Goal: Task Accomplishment & Management: Manage account settings

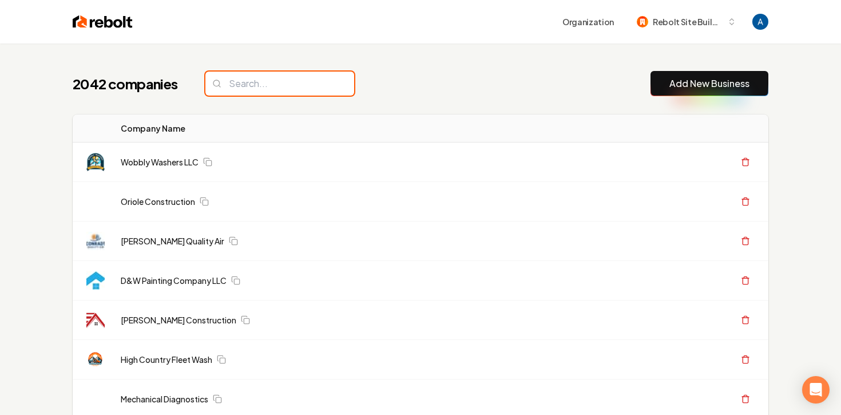
click at [309, 94] on input "search" at bounding box center [279, 83] width 149 height 24
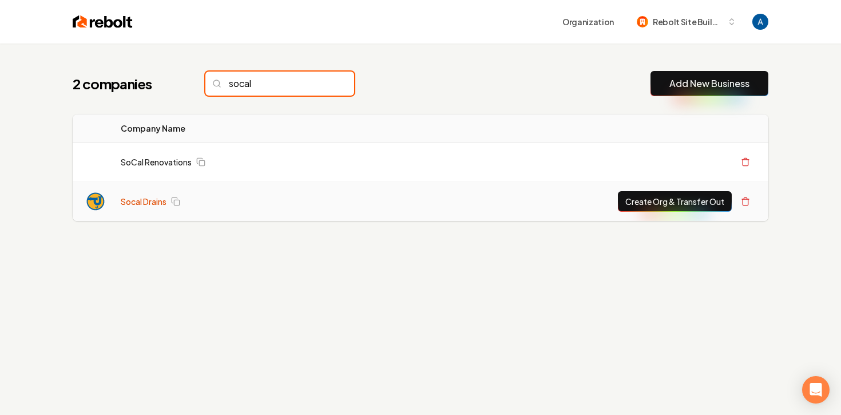
type input "socal"
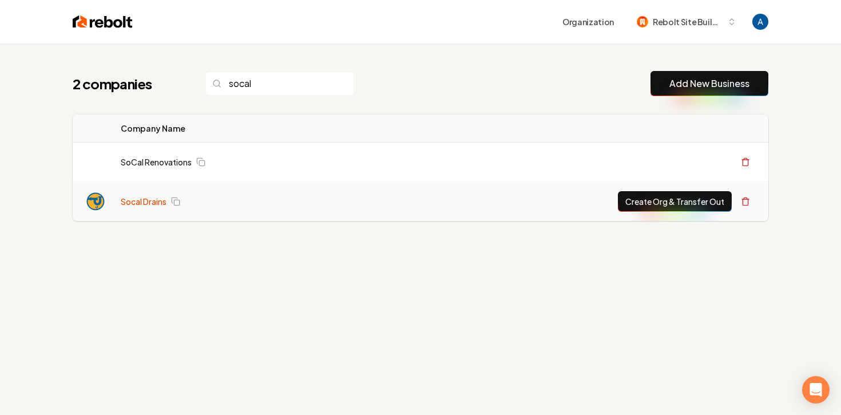
click at [143, 203] on link "Socal Drains" at bounding box center [144, 201] width 46 height 11
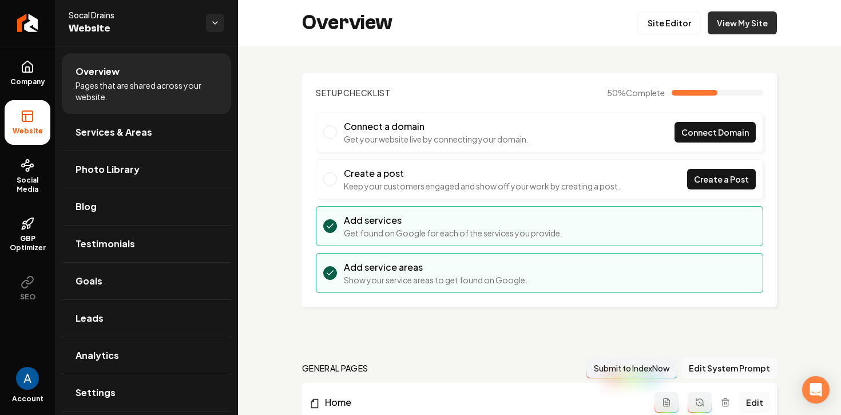
click at [730, 24] on link "View My Site" at bounding box center [741, 22] width 69 height 23
click at [22, 239] on span "GBP Optimizer" at bounding box center [28, 243] width 46 height 18
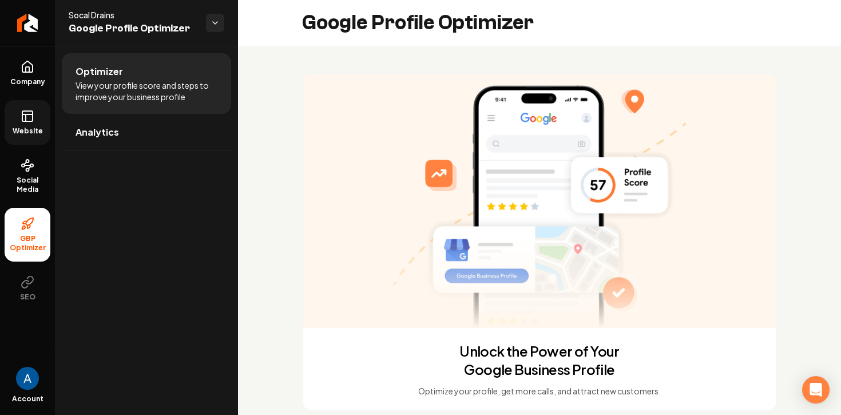
click at [25, 120] on icon at bounding box center [28, 116] width 14 height 14
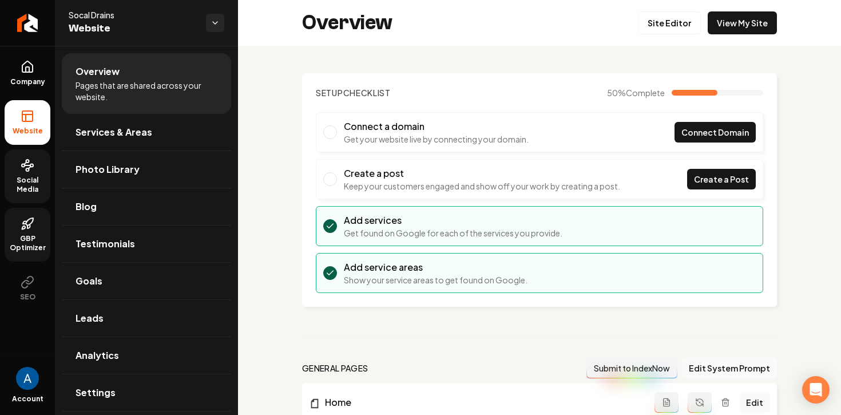
click at [27, 173] on link "Social Media" at bounding box center [28, 176] width 46 height 54
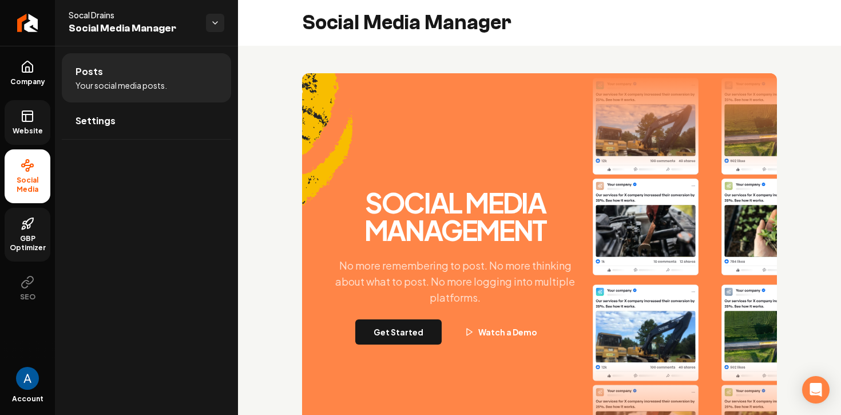
click at [23, 116] on icon at bounding box center [28, 116] width 14 height 14
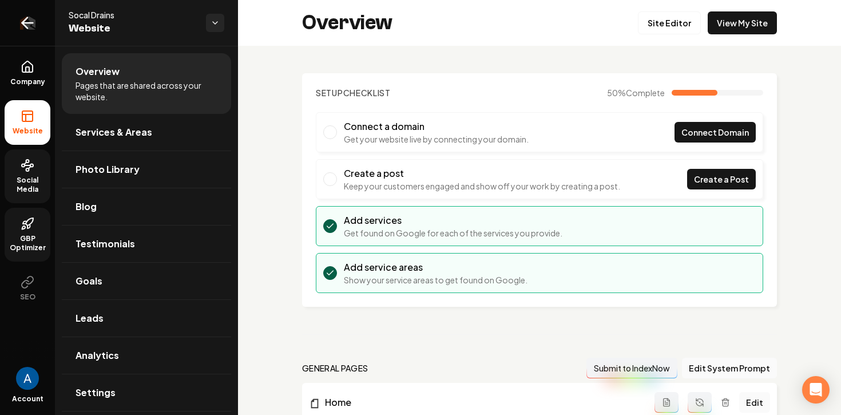
click at [31, 22] on icon "Return to dashboard" at bounding box center [27, 23] width 18 height 18
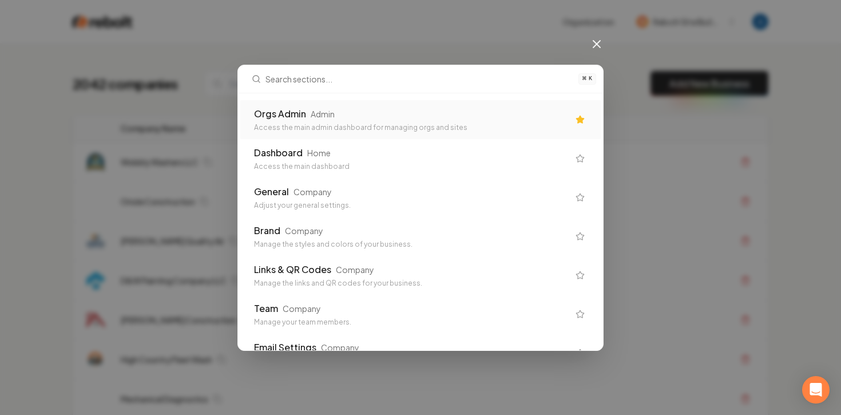
click at [344, 113] on div "Orgs Admin Admin" at bounding box center [411, 114] width 314 height 14
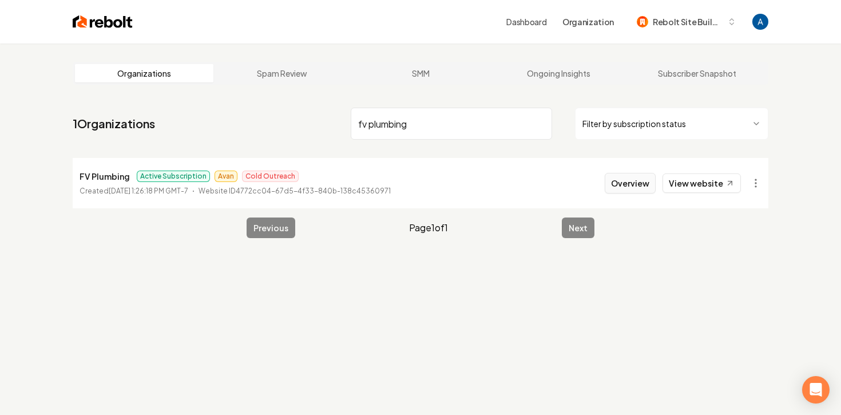
type input "fv plumbing"
click at [622, 190] on button "Overview" at bounding box center [629, 183] width 51 height 21
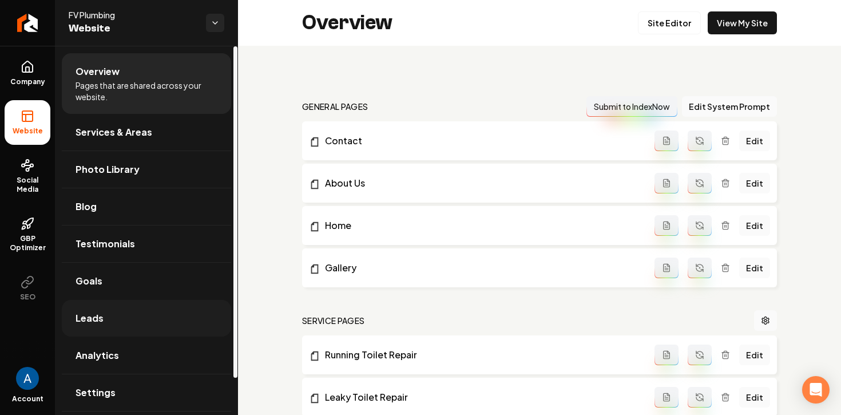
click at [85, 313] on span "Leads" at bounding box center [89, 318] width 28 height 14
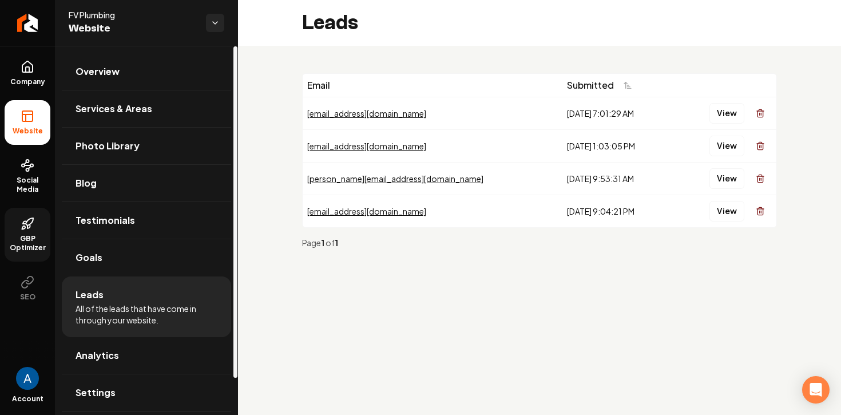
click at [29, 236] on span "GBP Optimizer" at bounding box center [28, 243] width 46 height 18
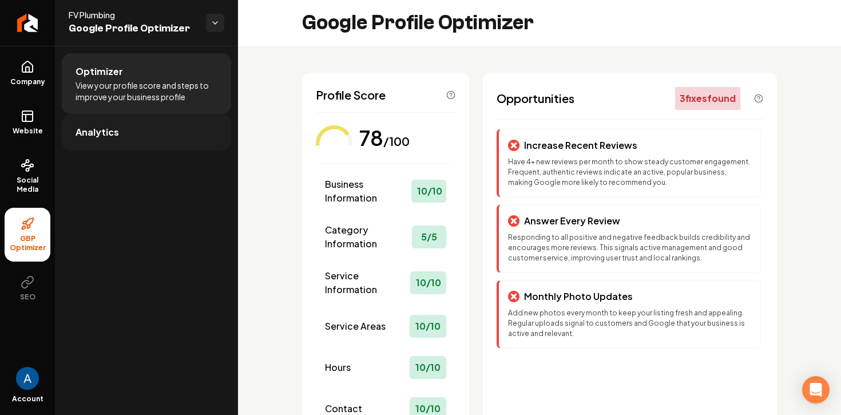
click at [77, 136] on span "Analytics" at bounding box center [96, 132] width 43 height 14
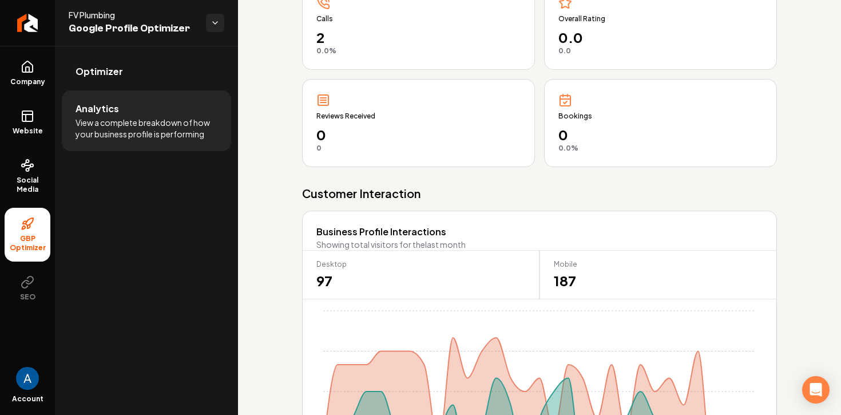
scroll to position [268, 0]
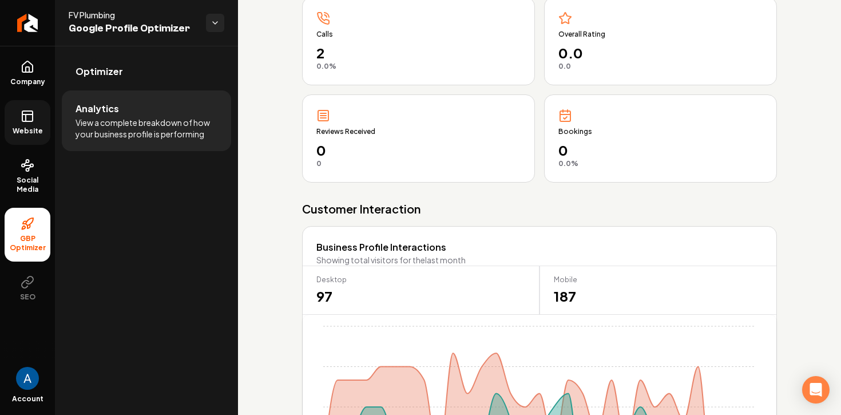
click at [19, 119] on link "Website" at bounding box center [28, 122] width 46 height 45
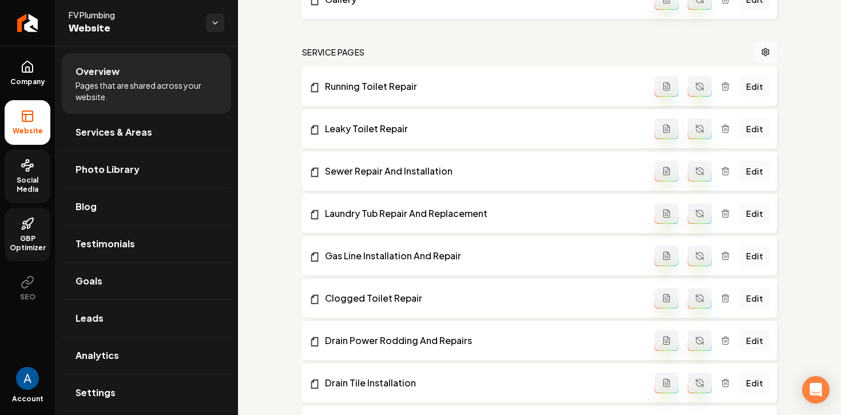
click at [23, 170] on icon at bounding box center [28, 165] width 14 height 14
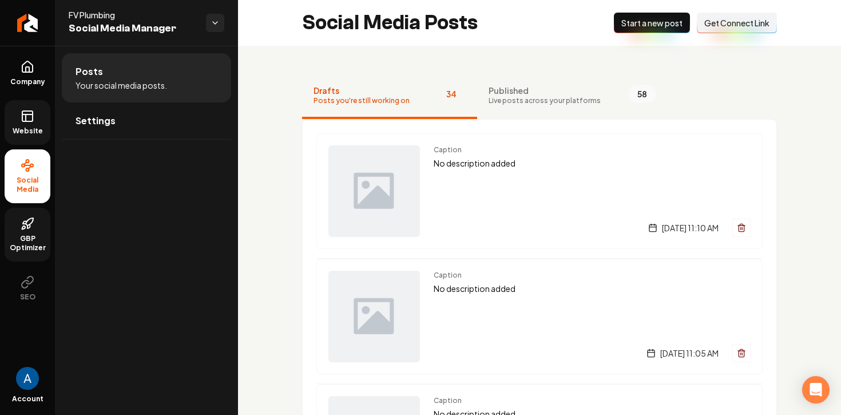
click at [505, 94] on span "Published" at bounding box center [544, 90] width 112 height 11
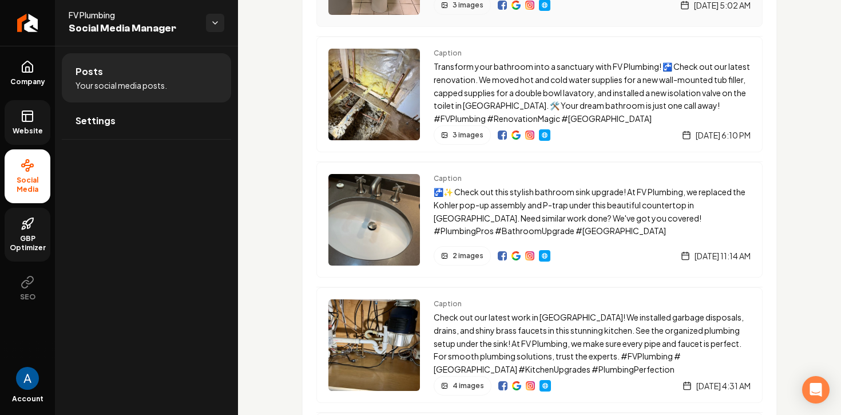
scroll to position [225, 0]
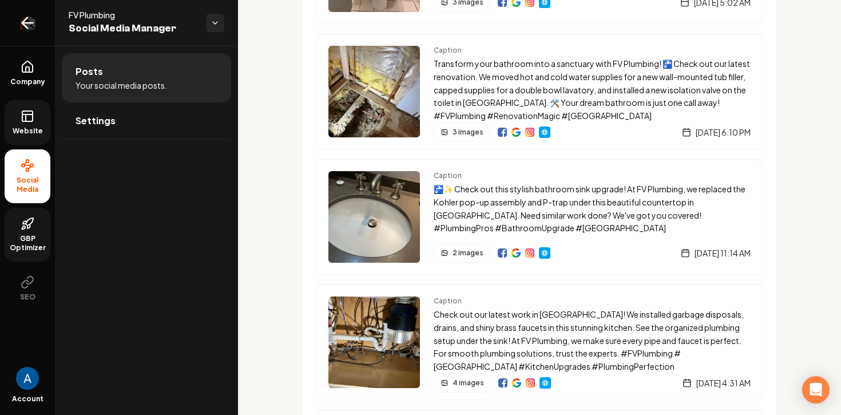
click at [28, 19] on icon "Return to dashboard" at bounding box center [27, 23] width 18 height 18
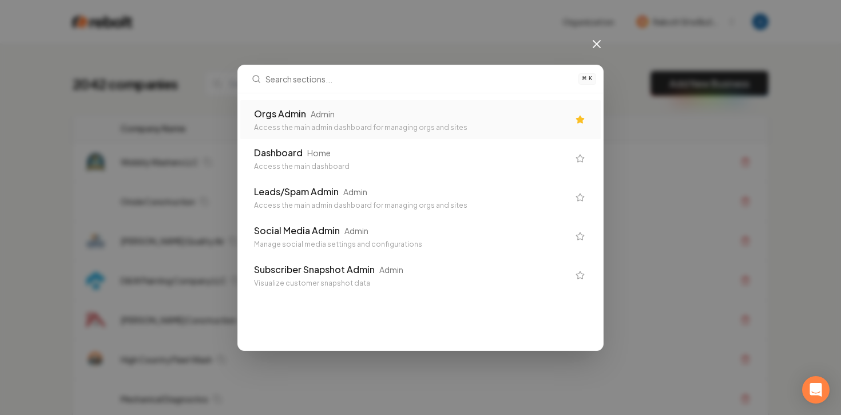
click at [286, 133] on div "Orgs Admin Admin Access the main admin dashboard for managing orgs and sites" at bounding box center [420, 119] width 360 height 39
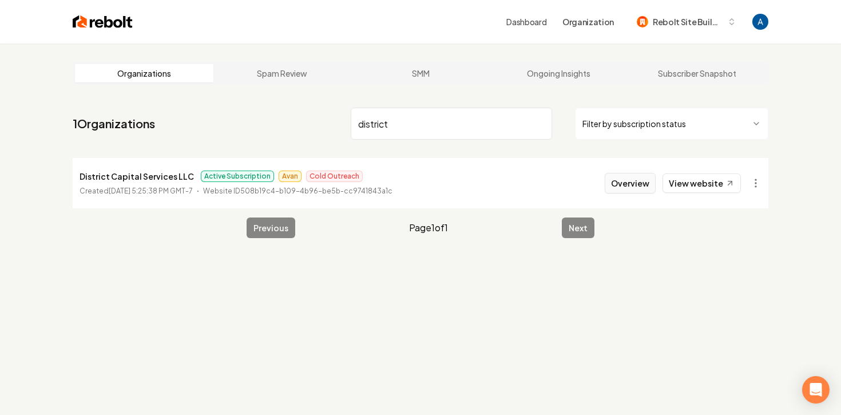
type input "district"
click at [628, 183] on button "Overview" at bounding box center [629, 183] width 51 height 21
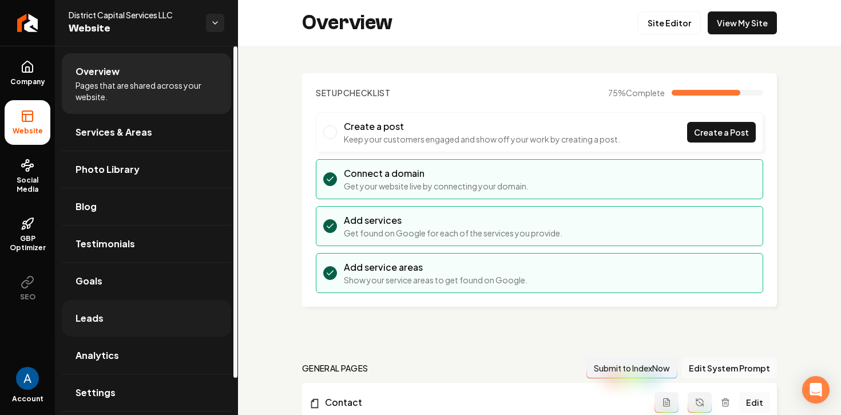
click at [87, 316] on span "Leads" at bounding box center [89, 318] width 28 height 14
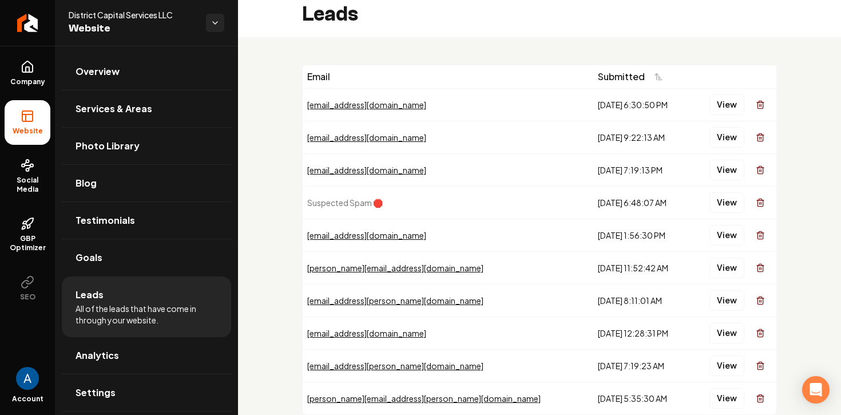
scroll to position [10, 0]
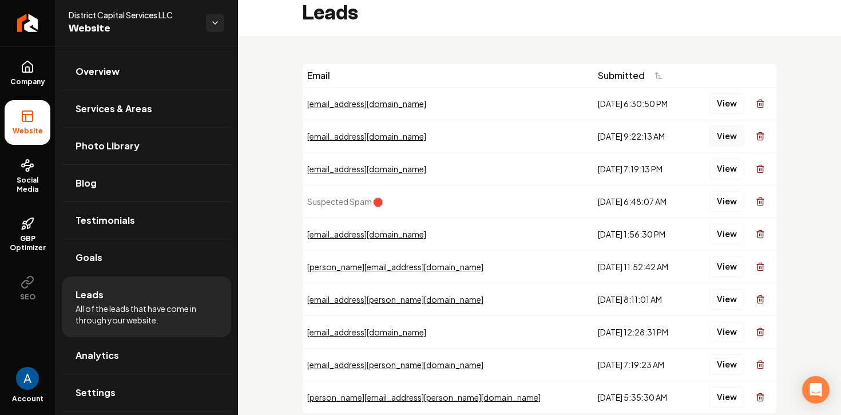
click at [722, 136] on button "View" at bounding box center [726, 136] width 35 height 21
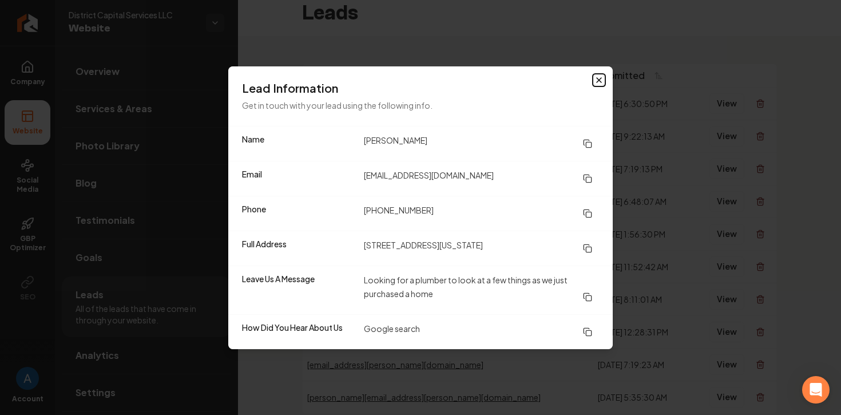
click at [600, 81] on icon "button" at bounding box center [598, 80] width 5 height 5
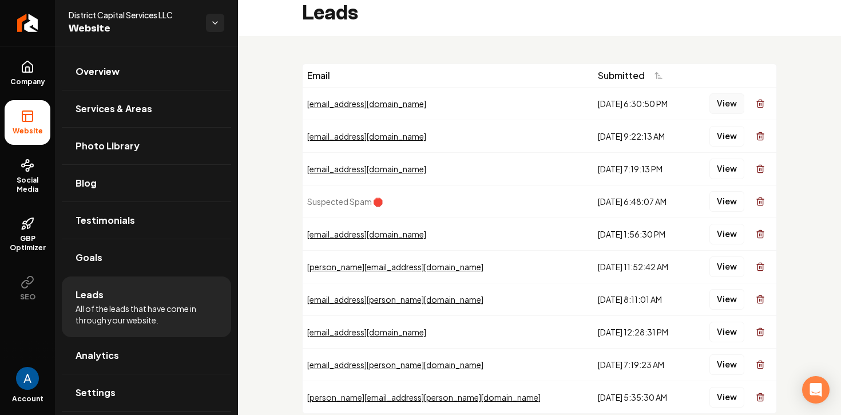
click at [716, 100] on button "View" at bounding box center [726, 103] width 35 height 21
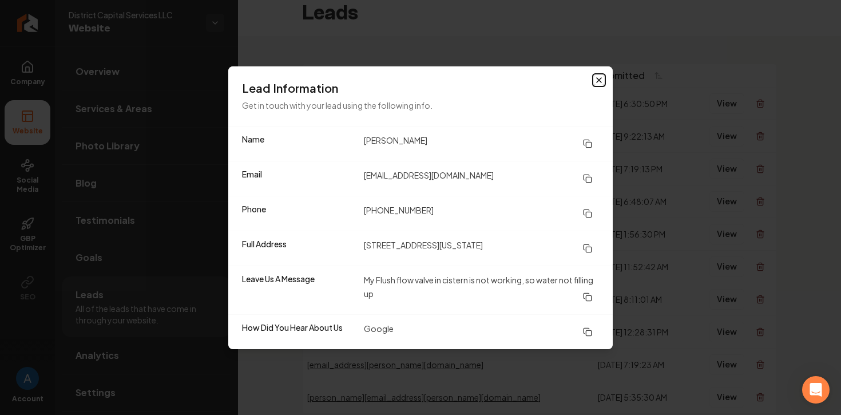
click at [599, 75] on icon "button" at bounding box center [598, 79] width 9 height 9
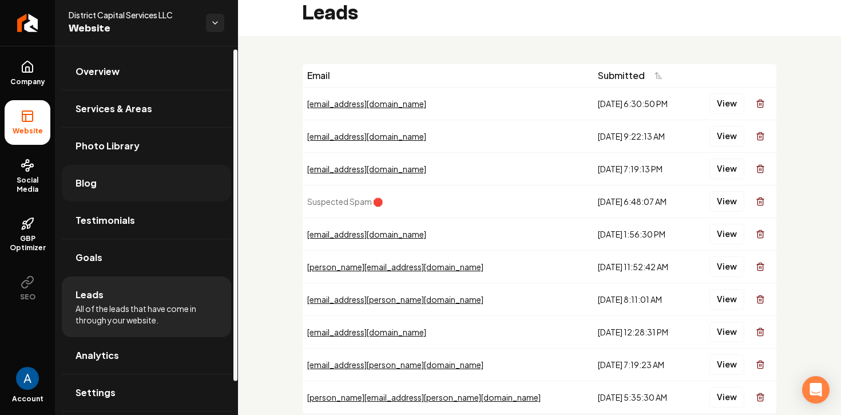
scroll to position [41, 0]
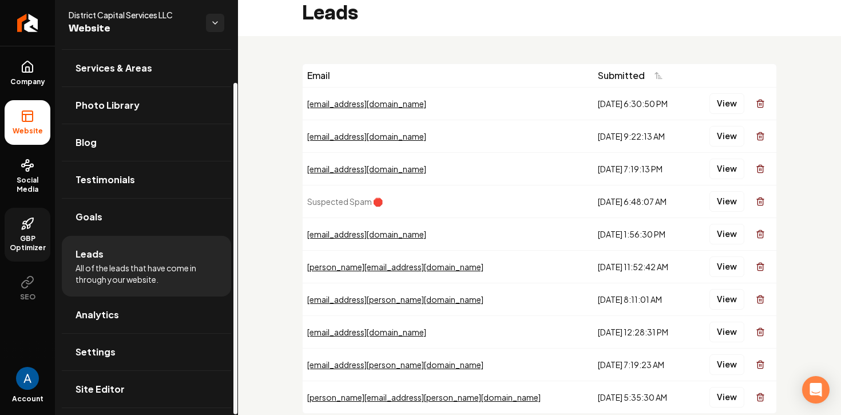
click at [27, 225] on icon at bounding box center [29, 221] width 7 height 7
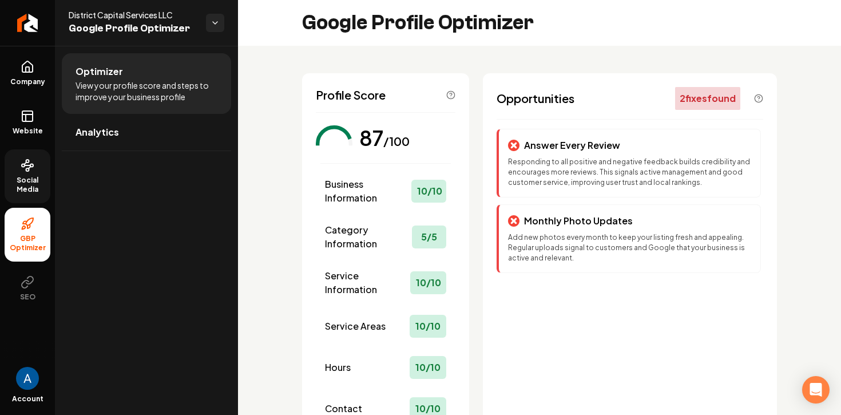
click at [31, 176] on span "Social Media" at bounding box center [28, 185] width 46 height 18
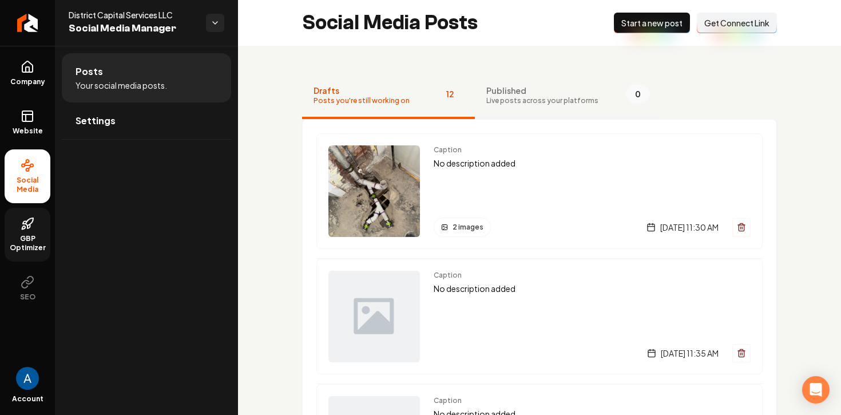
click at [487, 98] on span "Live posts across your platforms" at bounding box center [542, 100] width 112 height 9
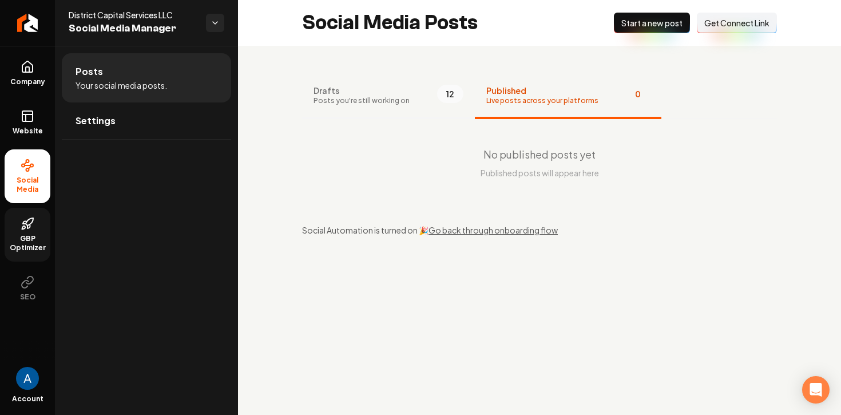
click at [420, 106] on button "Drafts Posts you're still working on 12" at bounding box center [388, 96] width 173 height 46
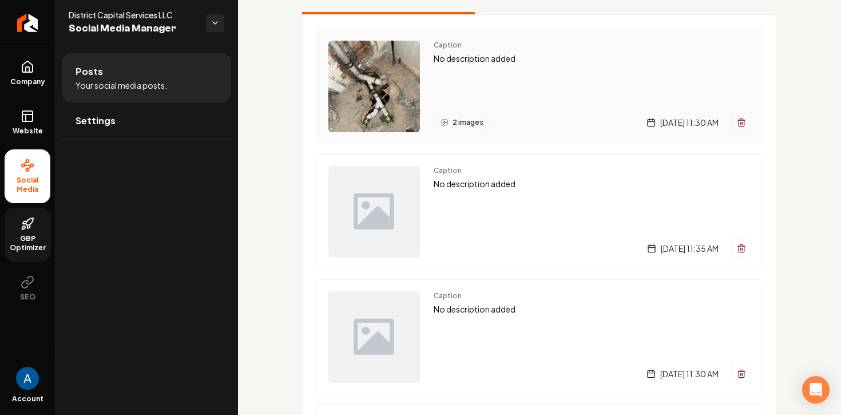
scroll to position [81, 0]
